Goal: Information Seeking & Learning: Find specific fact

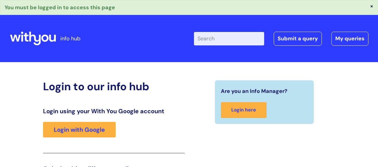
scroll to position [105, 0]
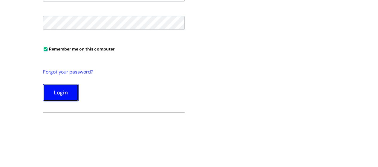
click at [65, 87] on button "Login" at bounding box center [61, 92] width 36 height 17
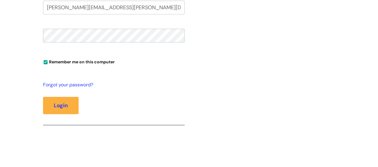
type input "[PERSON_NAME][EMAIL_ADDRESS][PERSON_NAME][DOMAIN_NAME]"
click at [43, 97] on button "Login" at bounding box center [61, 105] width 36 height 17
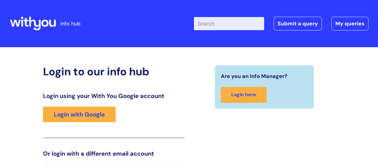
scroll to position [121, 0]
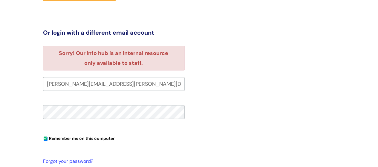
drag, startPoint x: 258, startPoint y: 121, endPoint x: 235, endPoint y: 86, distance: 41.8
click at [258, 118] on div "Are you an Info Manager? Login here" at bounding box center [264, 80] width 151 height 272
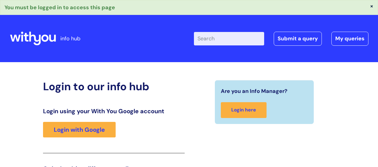
scroll to position [182, 0]
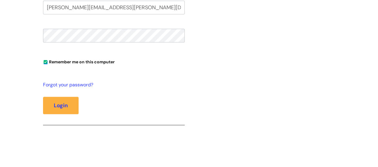
click at [294, 65] on div "Are you an Info Manager? Login here" at bounding box center [264, 19] width 151 height 241
click at [43, 97] on button "Login" at bounding box center [61, 105] width 36 height 17
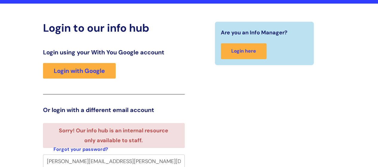
scroll to position [1, 0]
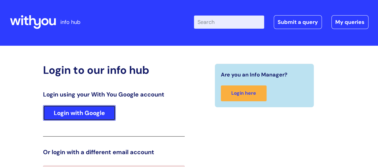
click at [88, 109] on link "Login with Google" at bounding box center [79, 113] width 73 height 16
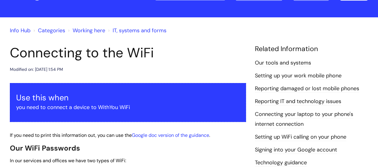
scroll to position [90, 0]
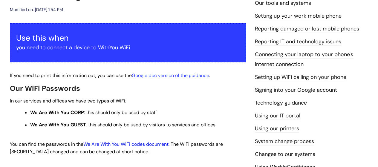
click at [161, 142] on link "We Are With You WiFi codes document" at bounding box center [125, 144] width 85 height 6
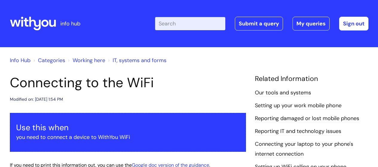
scroll to position [90, 0]
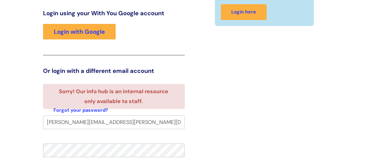
scroll to position [61, 0]
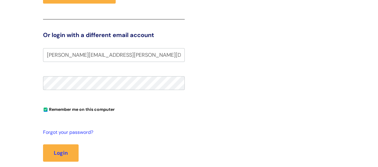
scroll to position [92, 0]
